Goal: Information Seeking & Learning: Check status

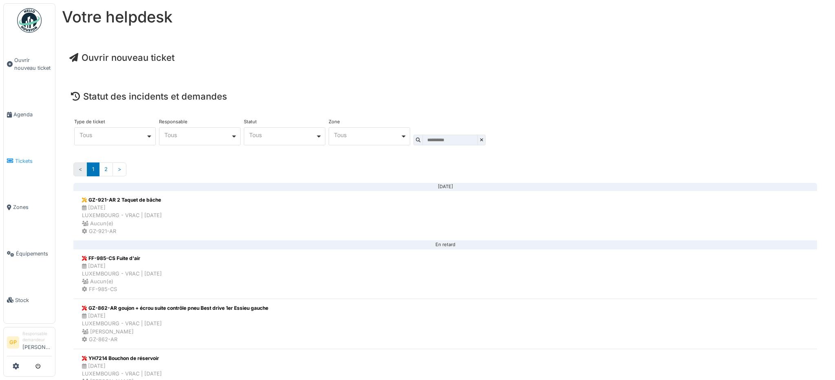
click at [31, 162] on link "Tickets" at bounding box center [29, 160] width 51 height 46
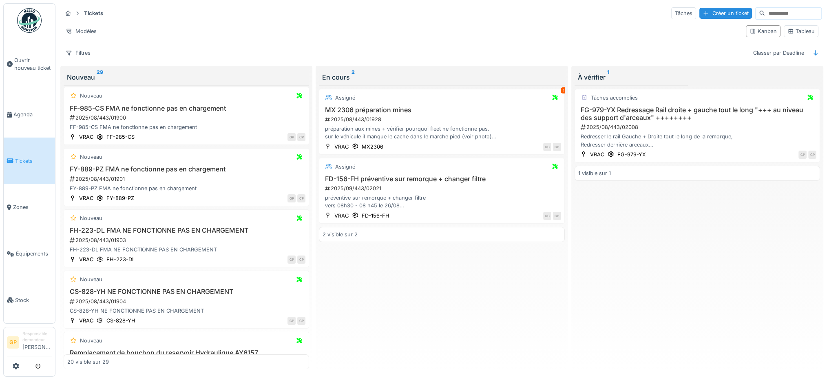
scroll to position [245, 0]
click at [204, 113] on div "FF-985-CS FMA ne fonctionne pas en chargement 2025/08/443/01900 FF-985-CS FMA n…" at bounding box center [186, 119] width 238 height 27
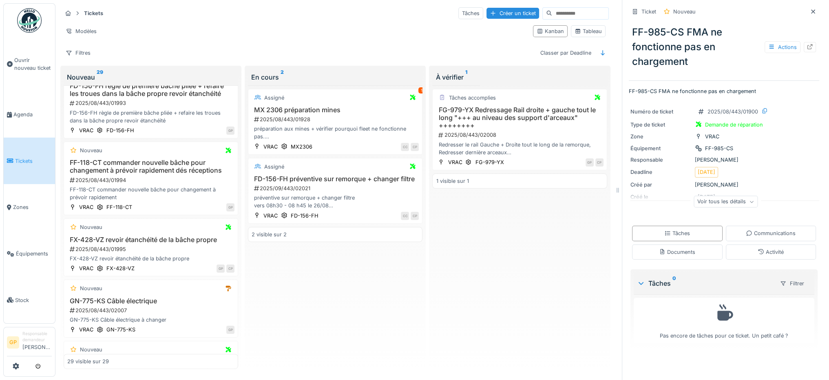
scroll to position [938, 0]
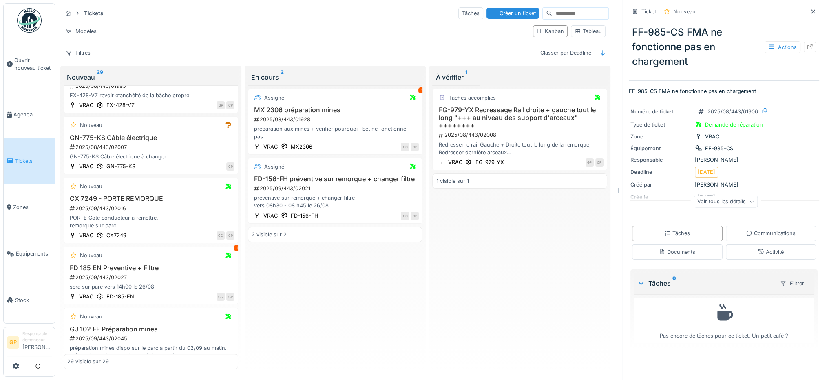
click at [38, 159] on span "Tickets" at bounding box center [33, 161] width 37 height 8
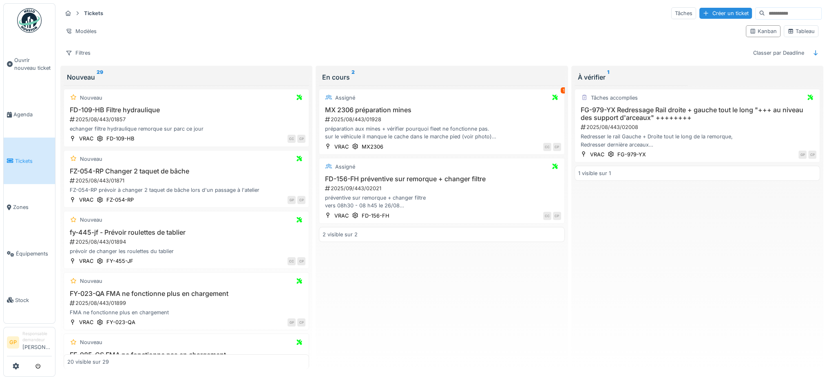
click at [765, 14] on input at bounding box center [793, 13] width 56 height 11
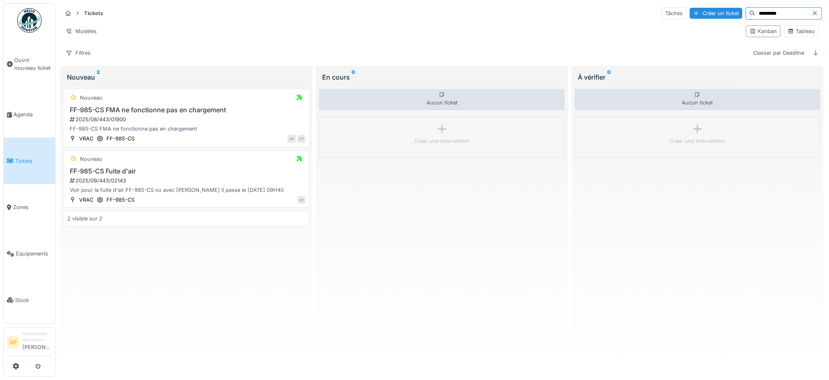
type input "*********"
click at [205, 177] on div "2025/09/443/02143" at bounding box center [187, 181] width 237 height 8
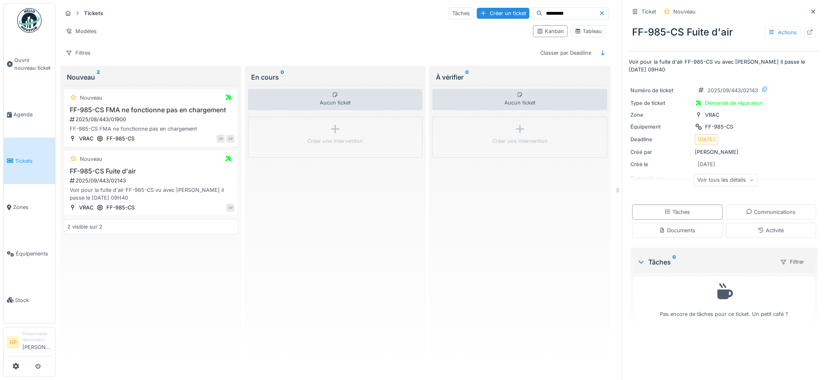
click at [167, 251] on div "Nouveau FF-985-CS FMA ne fonctionne pas en chargement 2025/08/443/01900 FF-985-…" at bounding box center [151, 227] width 175 height 284
click at [93, 29] on div "Modèles" at bounding box center [81, 31] width 38 height 12
click at [113, 25] on div "Modèles" at bounding box center [294, 31] width 465 height 12
click at [95, 16] on strong "Tickets" at bounding box center [94, 13] width 26 height 8
click at [42, 108] on link "Agenda" at bounding box center [29, 114] width 51 height 46
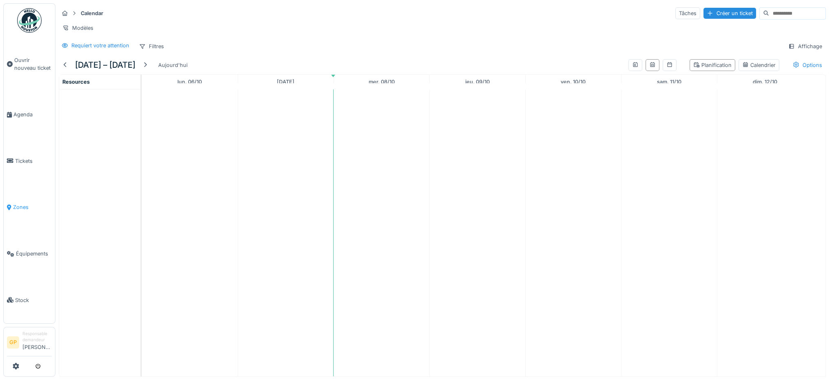
scroll to position [6, 0]
click at [45, 243] on link "Équipements" at bounding box center [29, 253] width 51 height 46
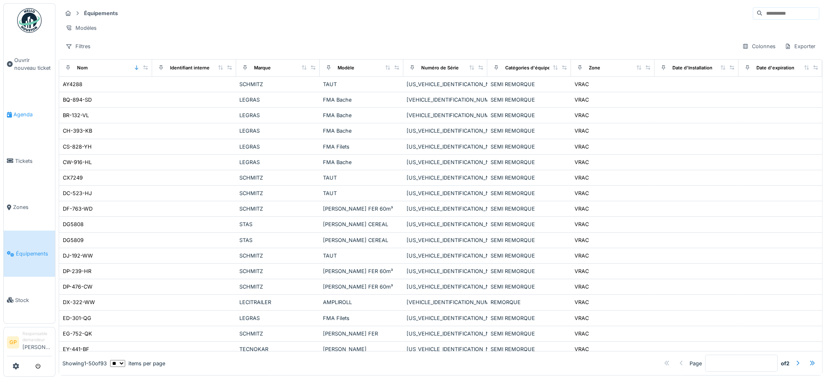
click at [41, 107] on link "Agenda" at bounding box center [29, 114] width 51 height 46
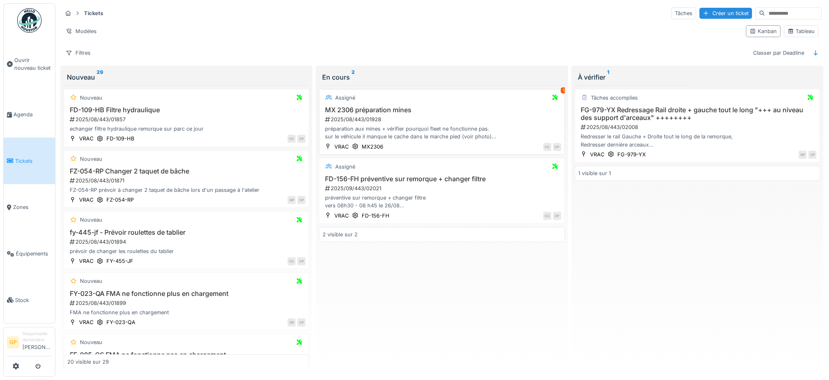
scroll to position [5, 0]
click at [792, 27] on div "Tableau" at bounding box center [801, 31] width 27 height 8
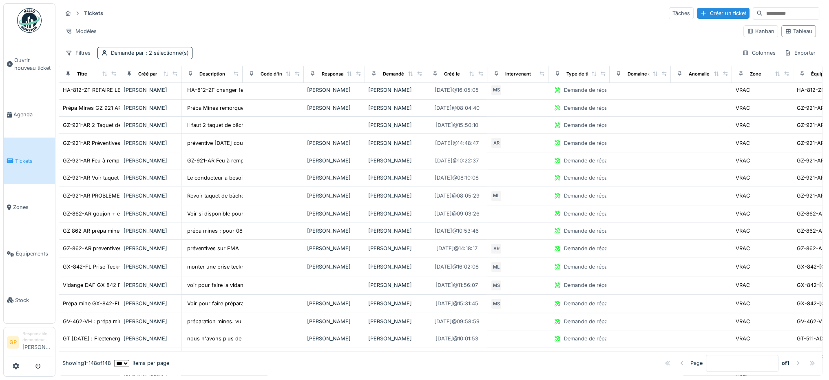
scroll to position [693, 0]
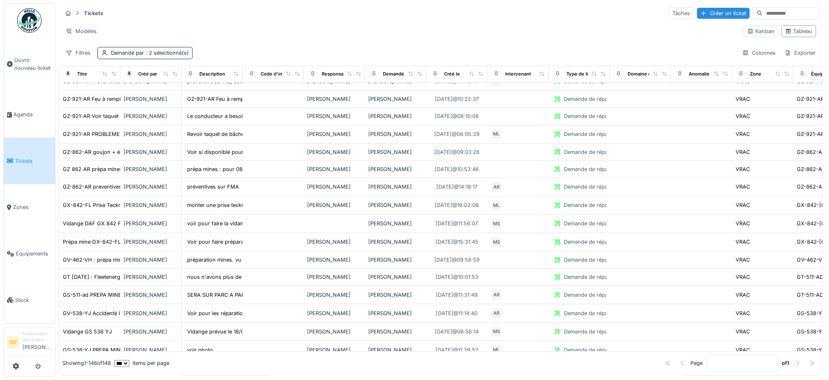
click at [763, 8] on input at bounding box center [791, 13] width 56 height 11
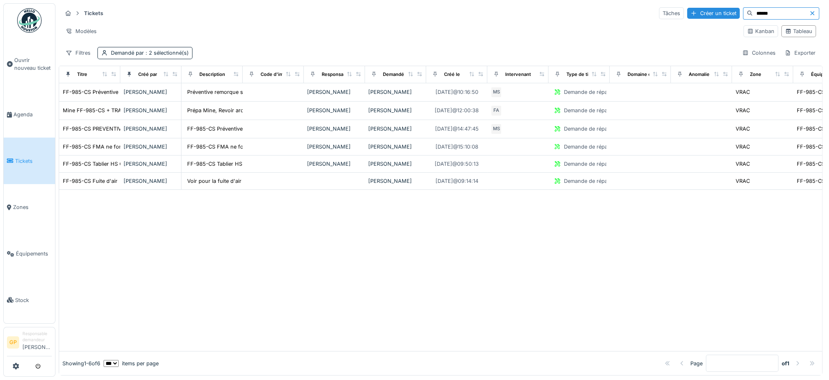
scroll to position [0, 0]
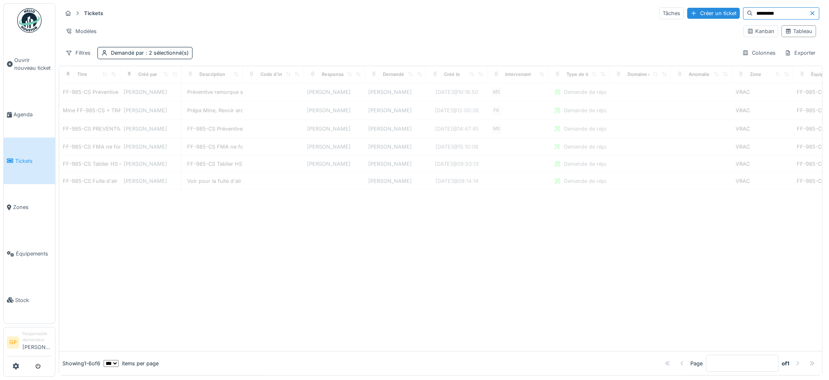
type input "*********"
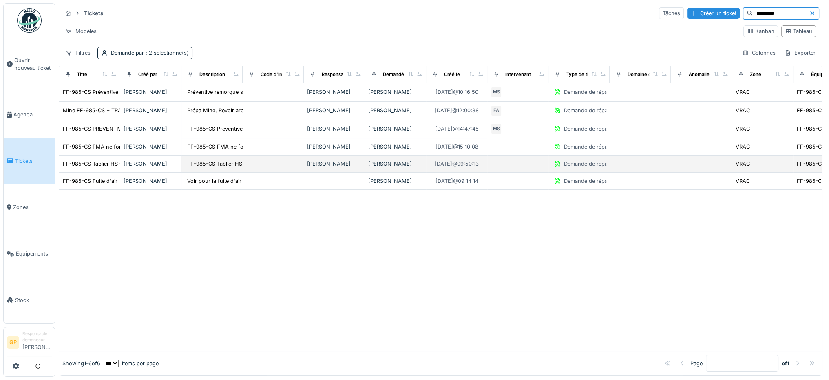
click at [360, 160] on div "[PERSON_NAME]" at bounding box center [334, 164] width 55 height 8
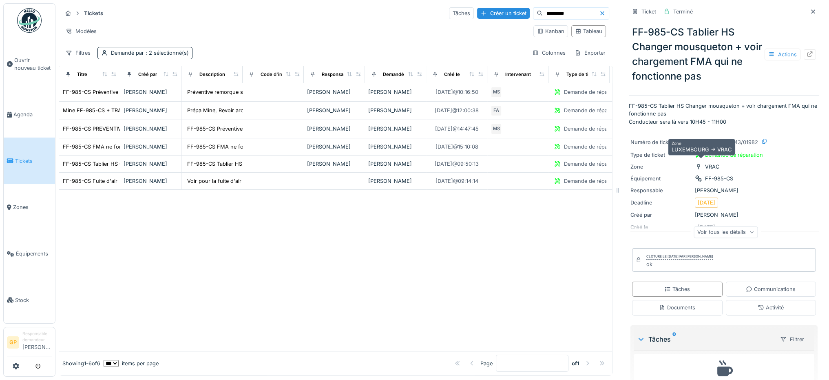
scroll to position [32, 0]
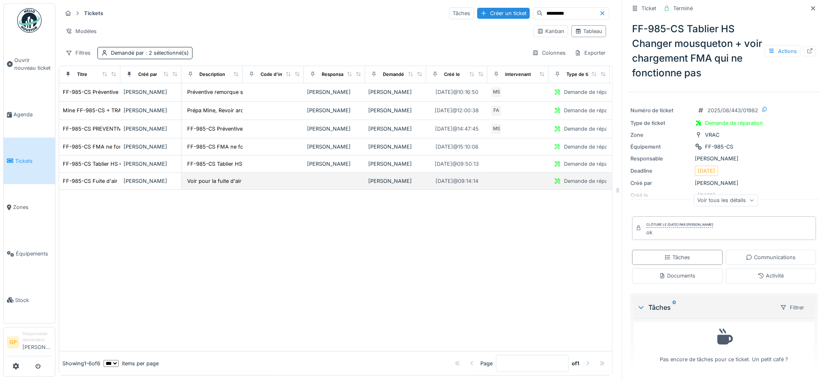
click at [355, 176] on td at bounding box center [334, 181] width 61 height 17
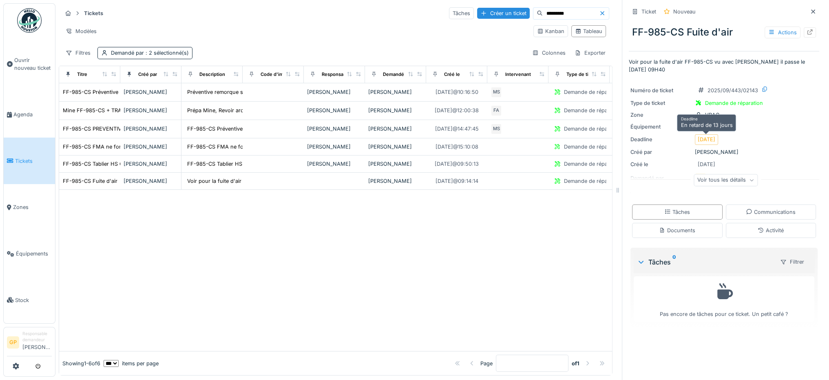
scroll to position [6, 0]
click at [726, 174] on div "Voir tous les détails" at bounding box center [726, 180] width 64 height 12
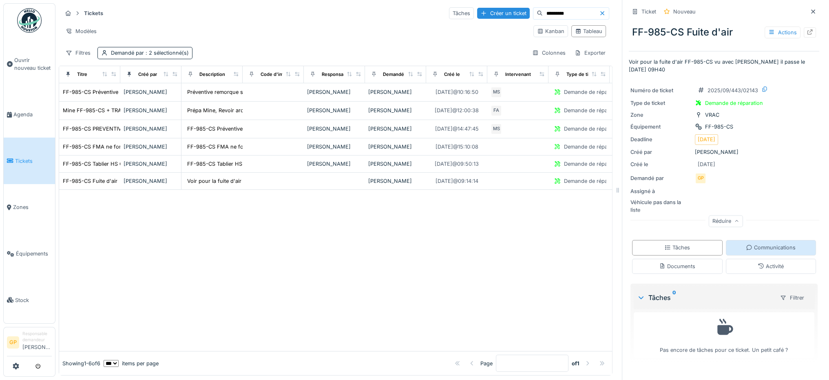
click at [746, 244] on div "Communications" at bounding box center [771, 248] width 50 height 8
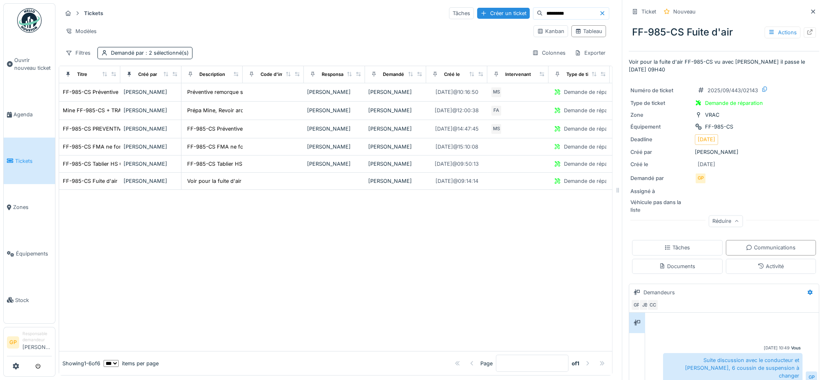
scroll to position [0, 0]
click at [512, 259] on div at bounding box center [335, 270] width 553 height 161
click at [811, 11] on icon at bounding box center [813, 11] width 4 height 4
